Goal: Task Accomplishment & Management: Manage account settings

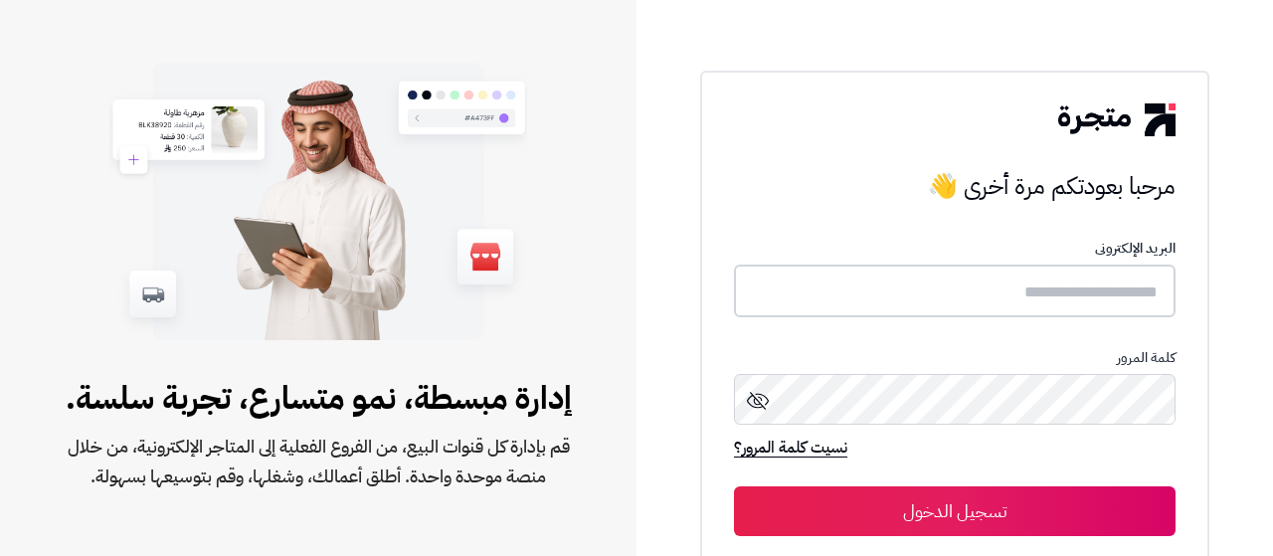
type input "**********"
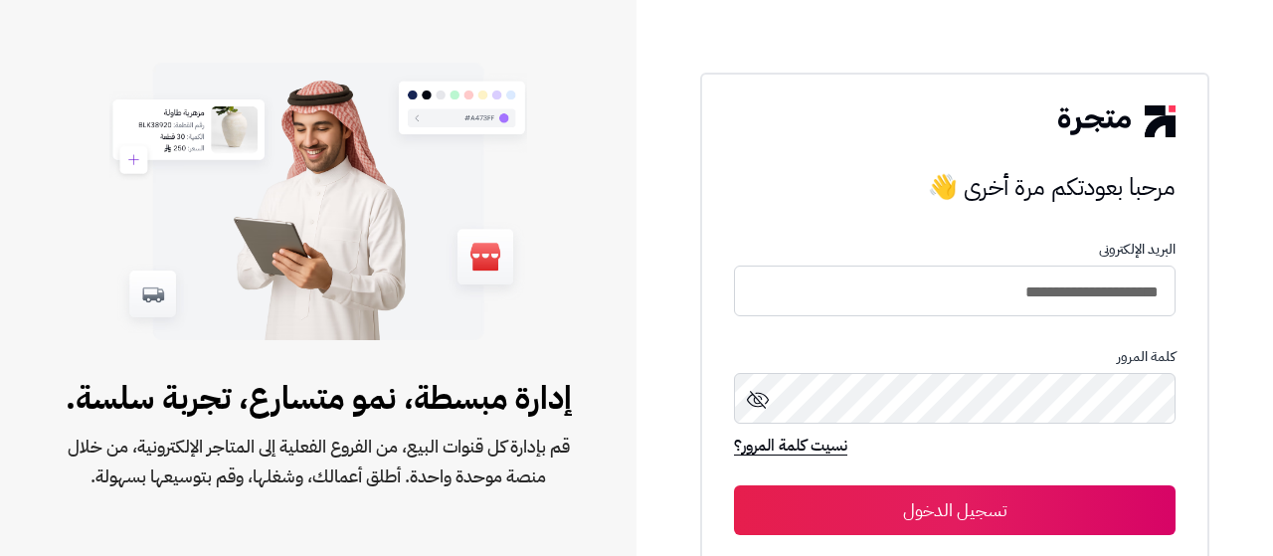
click at [1049, 505] on button "تسجيل الدخول" at bounding box center [954, 510] width 441 height 50
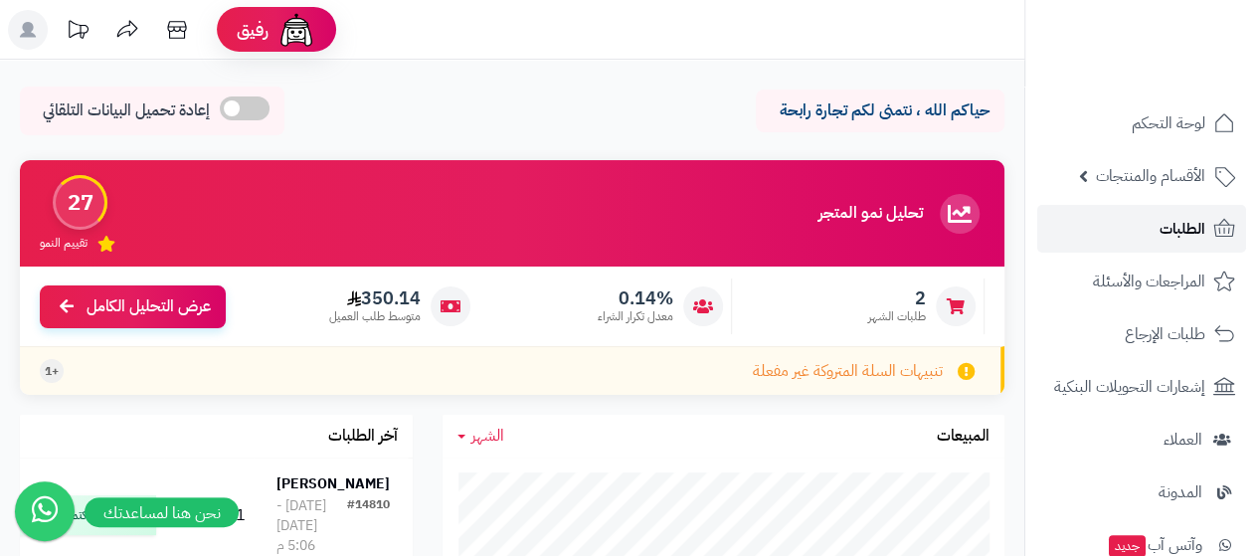
click at [1193, 225] on span "الطلبات" at bounding box center [1182, 229] width 46 height 28
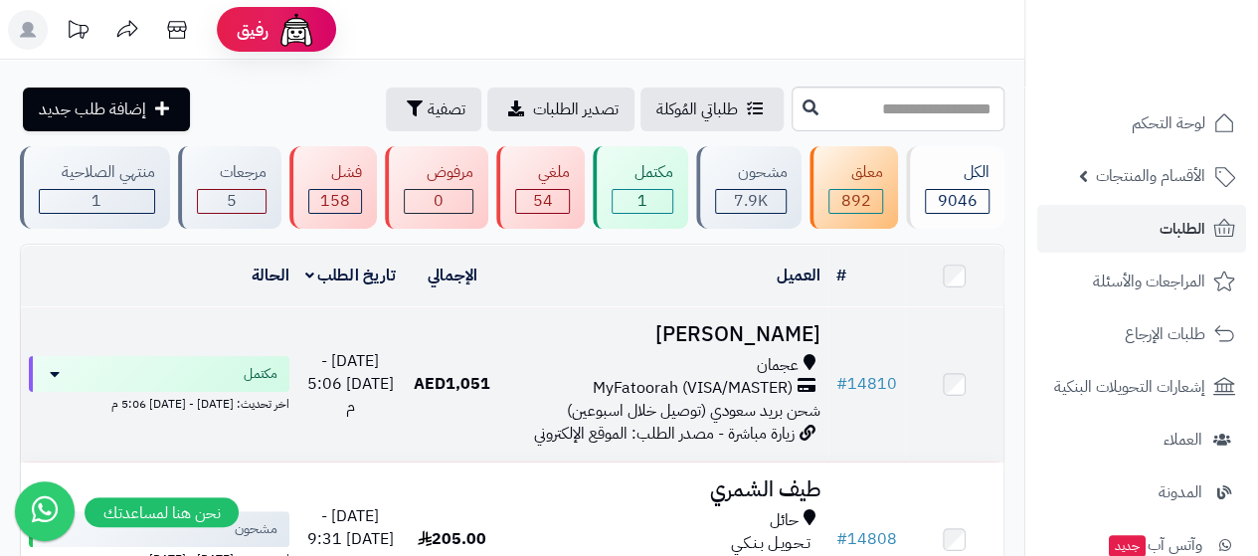
click at [775, 335] on h3 "Hamda Alfalasi" at bounding box center [664, 334] width 311 height 23
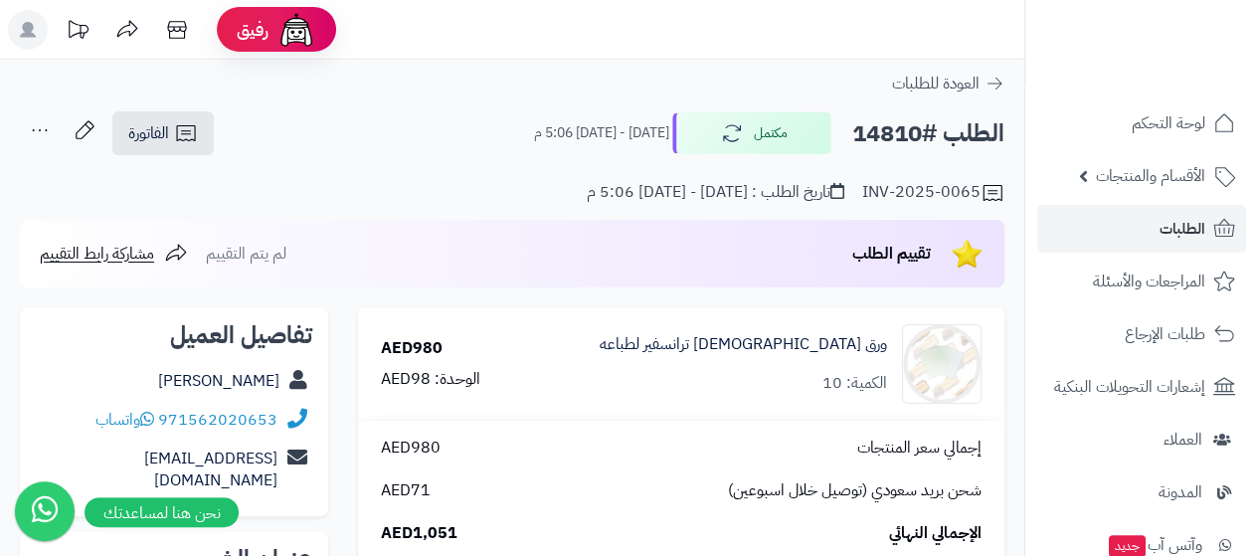
click at [137, 370] on div "Hamda Alfalasi" at bounding box center [174, 381] width 276 height 39
copy div "Hamda Alfalasi"
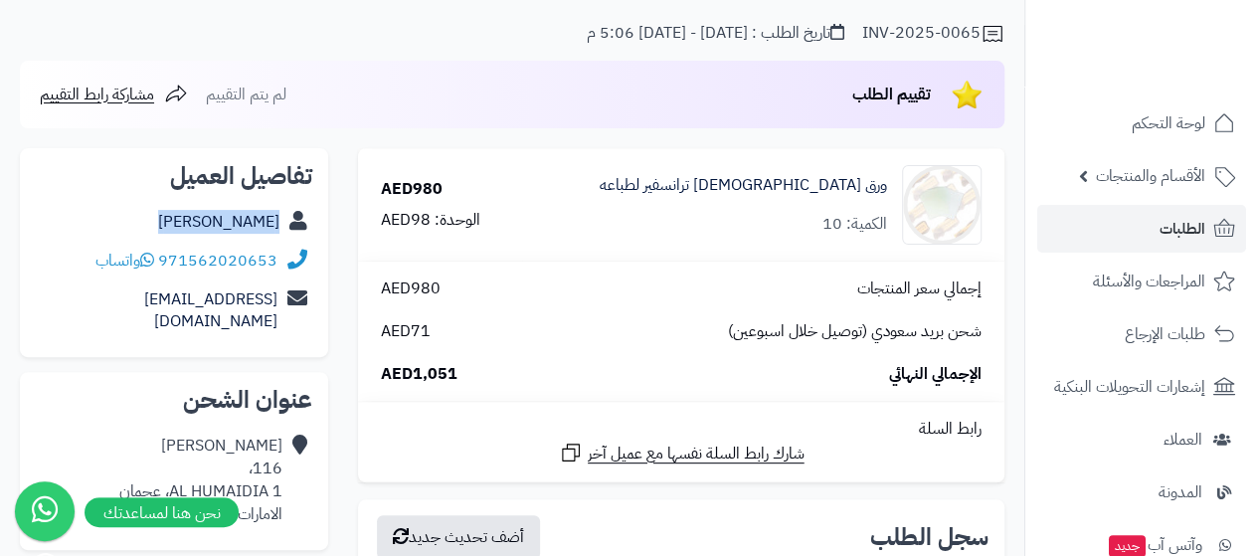
scroll to position [199, 0]
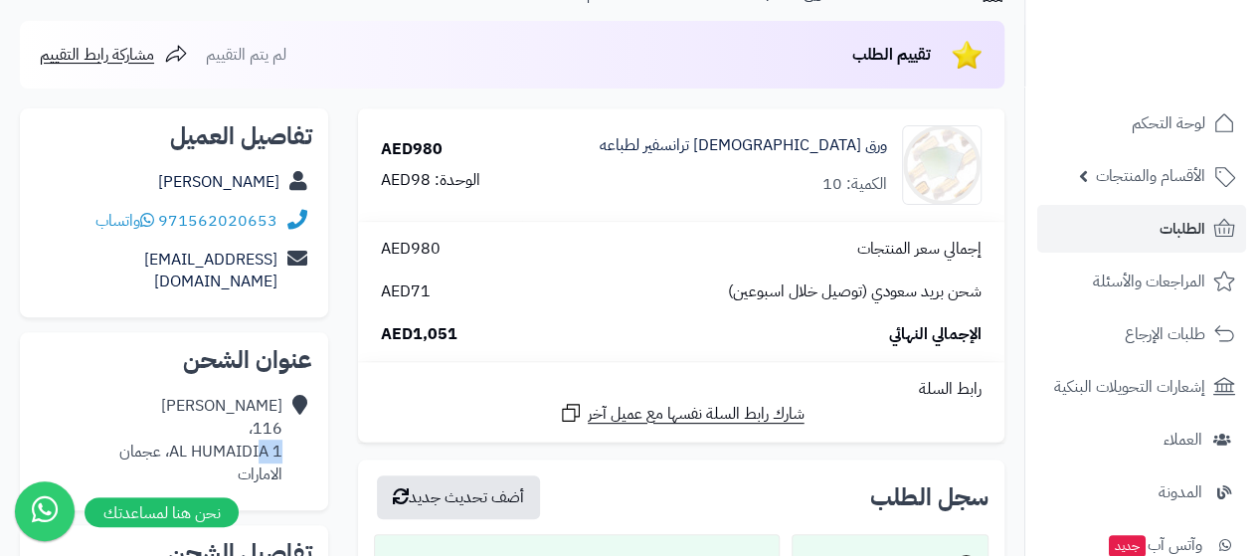
drag, startPoint x: 278, startPoint y: 426, endPoint x: 253, endPoint y: 426, distance: 25.8
click at [253, 426] on div "Hamda Alfalasi 116، AL HUMAIDIA 1، عجمان الامارات" at bounding box center [200, 440] width 163 height 90
click at [220, 452] on div "Hamda Alfalasi 116، AL HUMAIDIA 1، عجمان الامارات" at bounding box center [200, 440] width 163 height 90
click at [274, 462] on div "Hamda Alfalasi 116، AL HUMAIDIA 1، عجمان الامارات" at bounding box center [200, 440] width 163 height 90
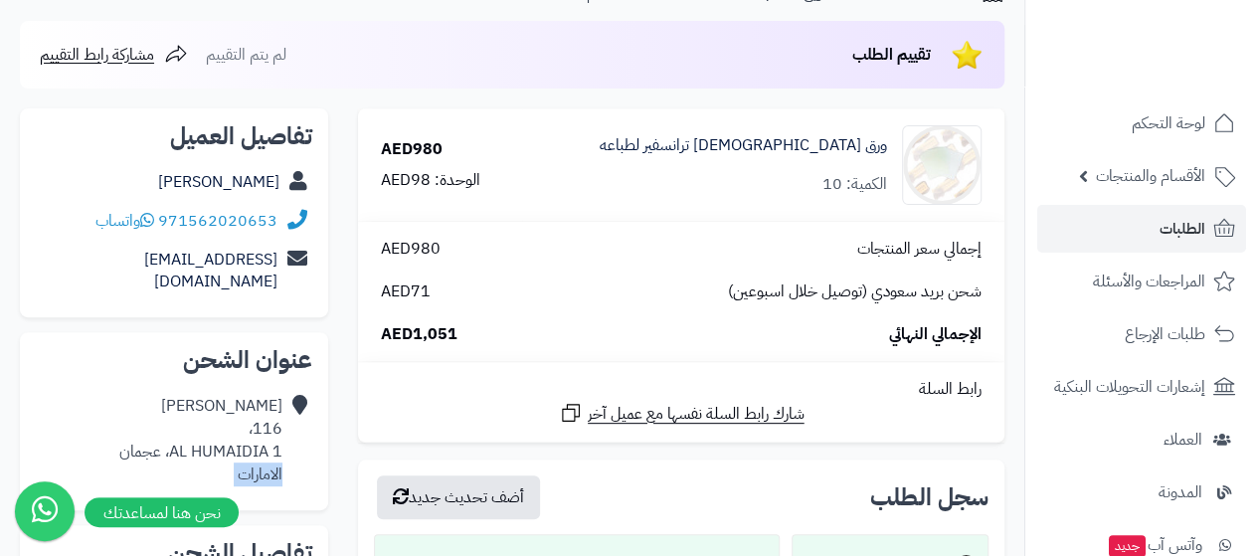
click at [274, 462] on div "Hamda Alfalasi 116، AL HUMAIDIA 1، عجمان الامارات" at bounding box center [200, 440] width 163 height 90
click at [276, 429] on div "Hamda Alfalasi 116، AL HUMAIDIA 1، عجمان الامارات" at bounding box center [200, 440] width 163 height 90
click at [280, 456] on div "Hamda Alfalasi 116، AL HUMAIDIA 1، عجمان الامارات" at bounding box center [200, 440] width 163 height 90
drag, startPoint x: 274, startPoint y: 450, endPoint x: 244, endPoint y: 448, distance: 30.9
click at [236, 452] on div "Hamda Alfalasi 116، AL HUMAIDIA 1، عجمان الامارات" at bounding box center [200, 440] width 163 height 90
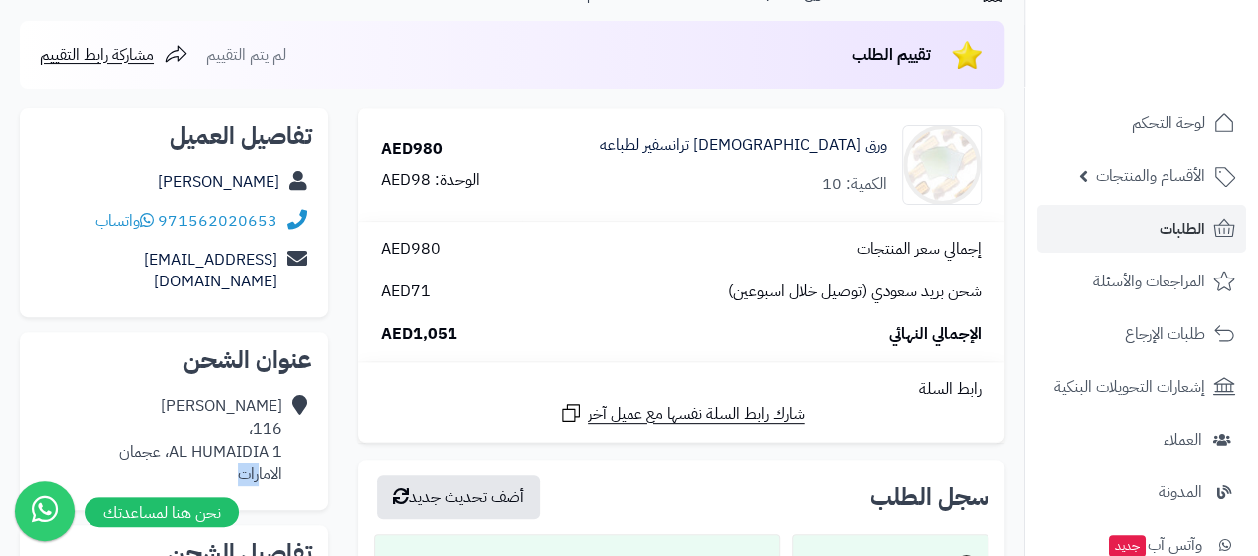
drag, startPoint x: 235, startPoint y: 452, endPoint x: 260, endPoint y: 452, distance: 25.8
click at [260, 452] on div "Hamda Alfalasi 116، AL HUMAIDIA 1، عجمان الامارات" at bounding box center [200, 440] width 163 height 90
click at [262, 451] on div "Hamda Alfalasi 116، AL HUMAIDIA 1، عجمان الامارات" at bounding box center [200, 440] width 163 height 90
click at [268, 427] on div "Hamda Alfalasi 116، AL HUMAIDIA 1، عجمان الامارات" at bounding box center [200, 440] width 163 height 90
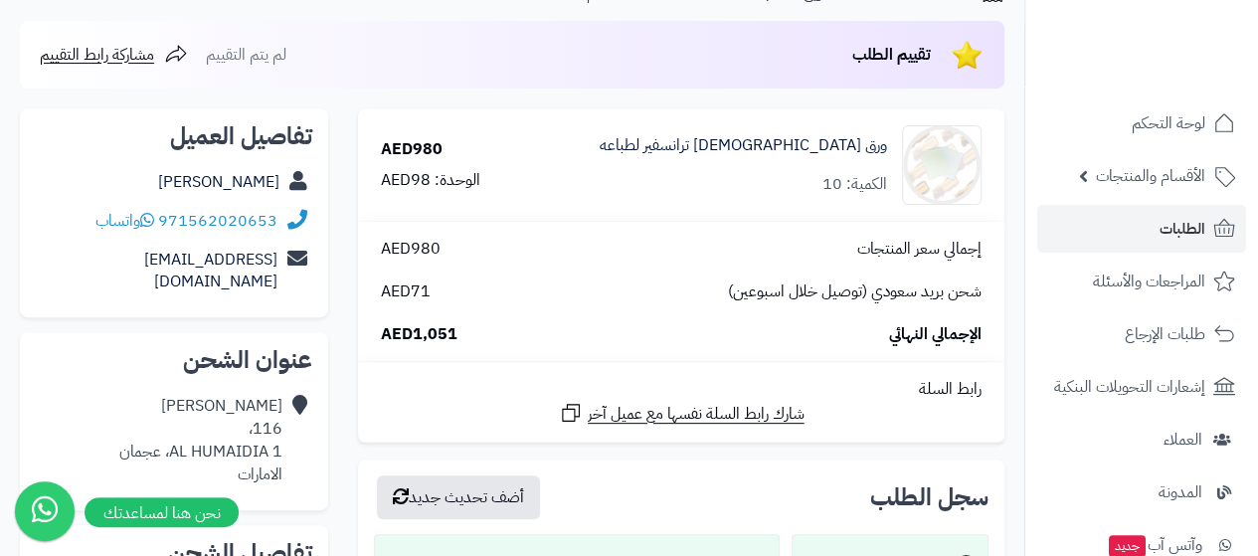
click at [268, 427] on div "Hamda Alfalasi 116، AL HUMAIDIA 1، عجمان الامارات" at bounding box center [200, 440] width 163 height 90
drag, startPoint x: 257, startPoint y: 446, endPoint x: 286, endPoint y: 431, distance: 33.3
click at [286, 431] on div "Hamda Alfalasi 116، AL HUMAIDIA 1، عجمان الامارات" at bounding box center [174, 440] width 276 height 106
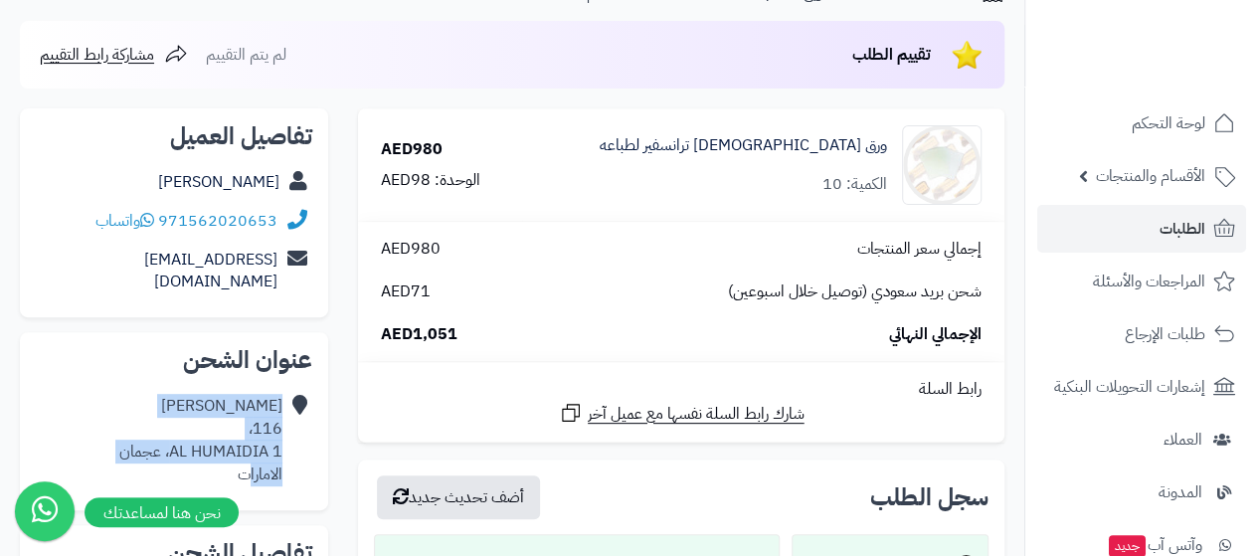
copy div "Hamda Alfalasi 116، AL HUMAIDIA 1، عجمان الامارا"
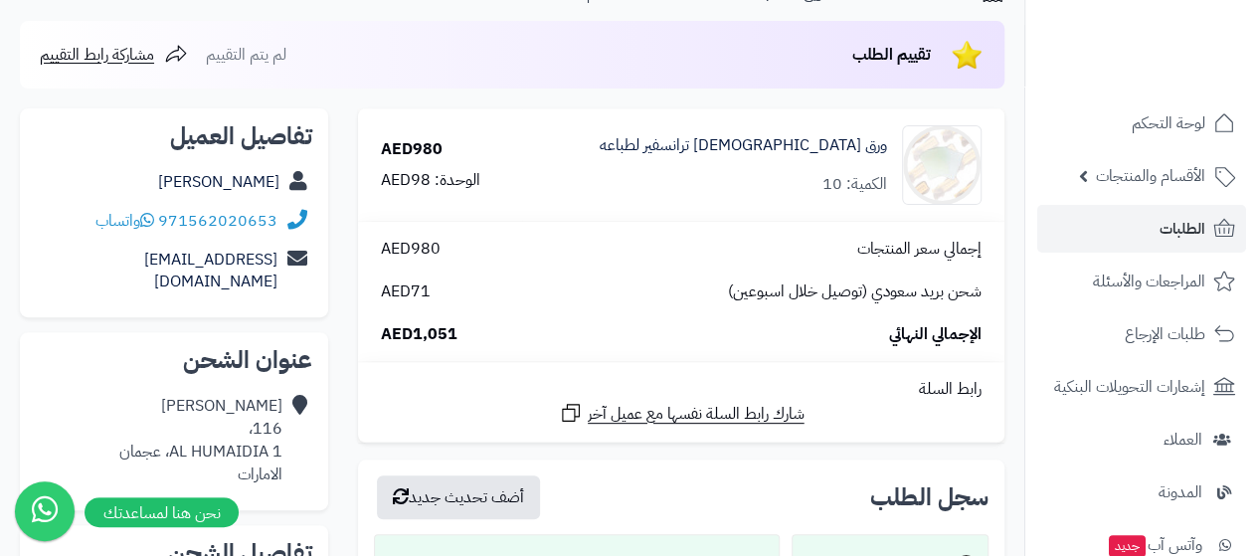
click at [704, 162] on div "ورق مصري ترانسفير لطباعه الكمية: 10" at bounding box center [763, 165] width 466 height 80
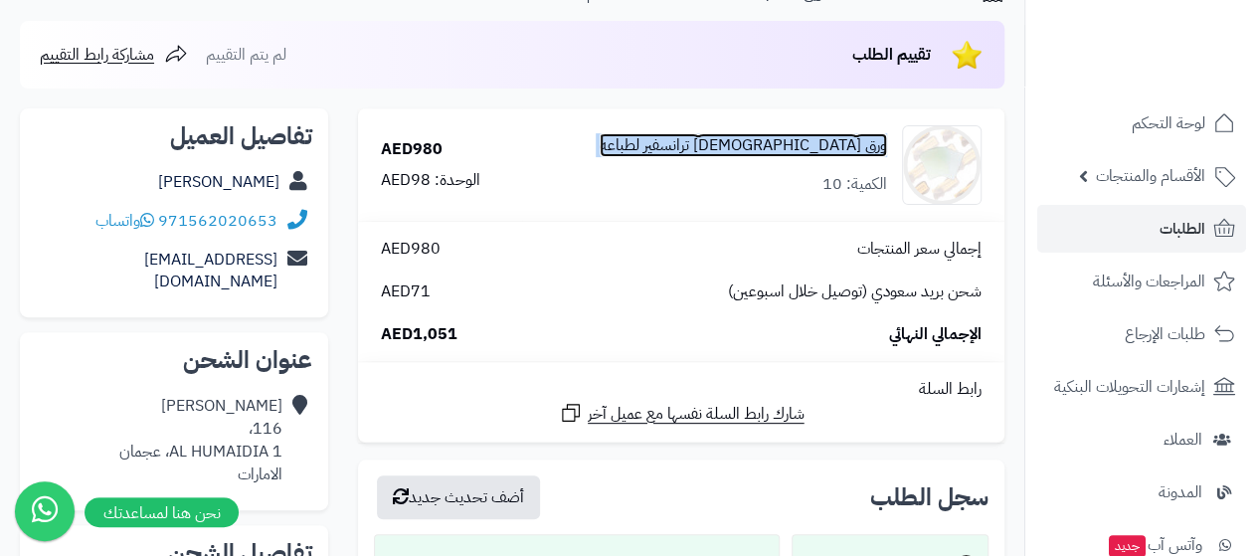
click at [732, 150] on link "ورق مصري ترانسفير لطباعه" at bounding box center [743, 145] width 287 height 23
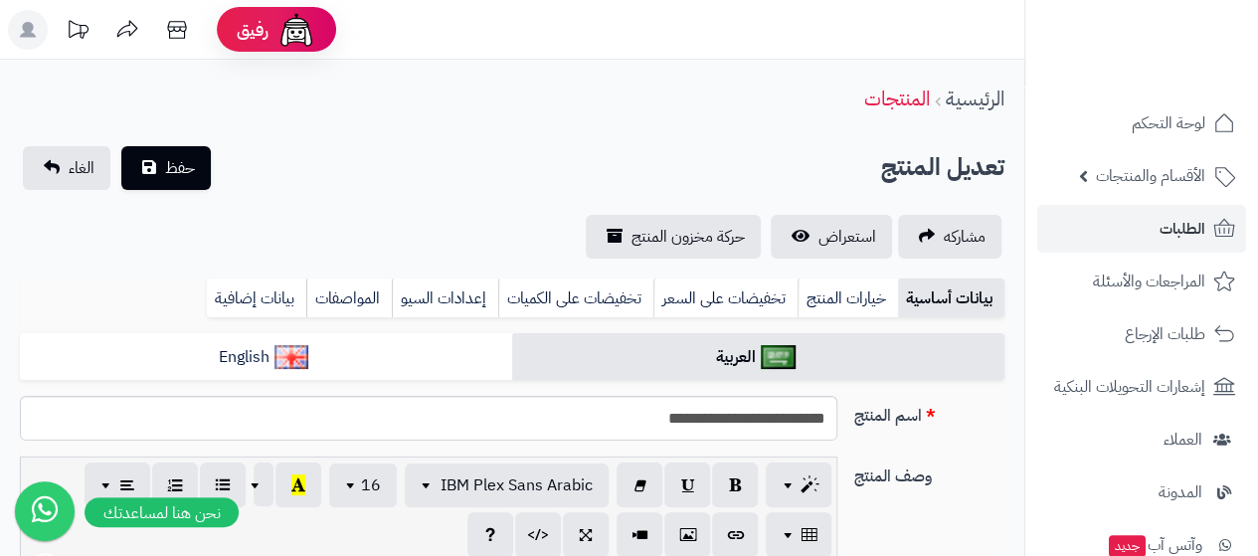
scroll to position [138, 0]
click at [1205, 244] on link "الطلبات" at bounding box center [1141, 229] width 209 height 48
